Goal: Navigation & Orientation: Find specific page/section

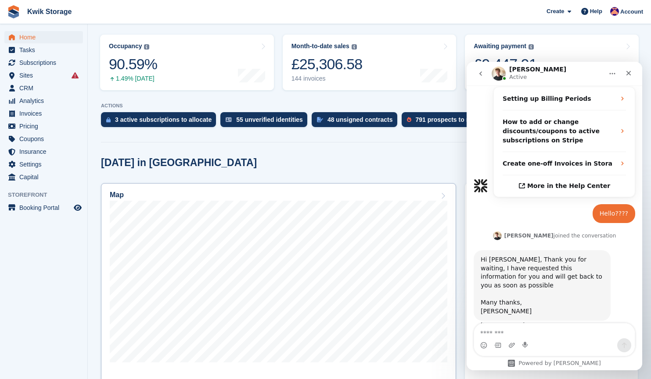
scroll to position [105, 0]
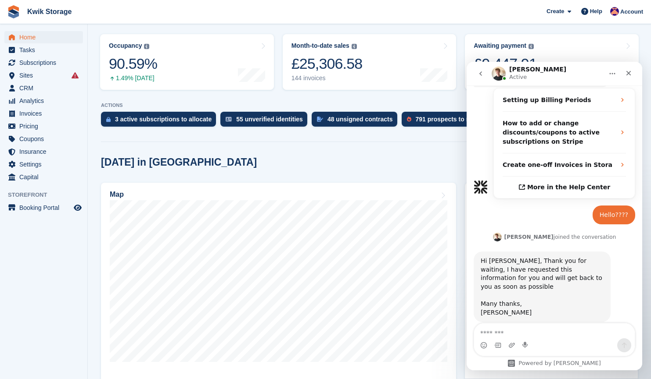
scroll to position [281, 0]
click at [44, 87] on span "CRM" at bounding box center [45, 88] width 53 height 12
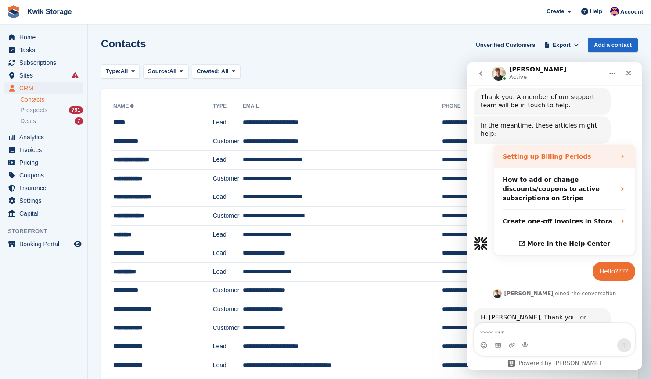
scroll to position [281, 0]
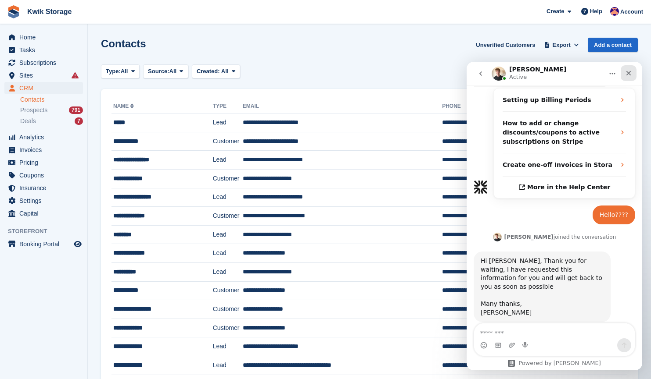
click at [627, 74] on icon "Close" at bounding box center [628, 73] width 5 height 5
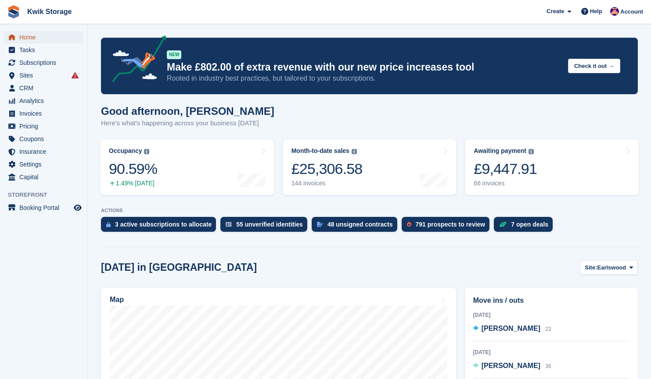
click at [36, 39] on span "Home" at bounding box center [45, 37] width 53 height 12
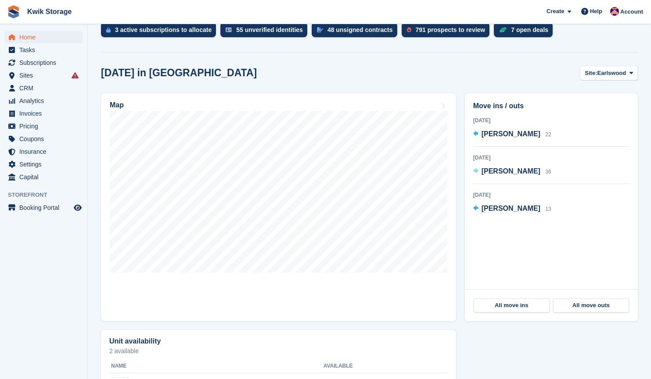
scroll to position [236, 0]
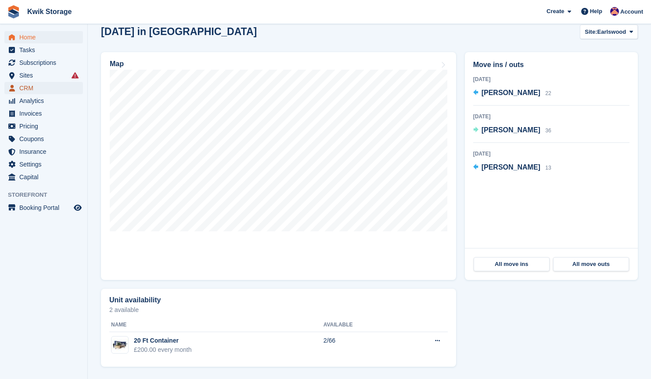
click at [33, 88] on span "CRM" at bounding box center [45, 88] width 53 height 12
